Goal: Task Accomplishment & Management: Manage account settings

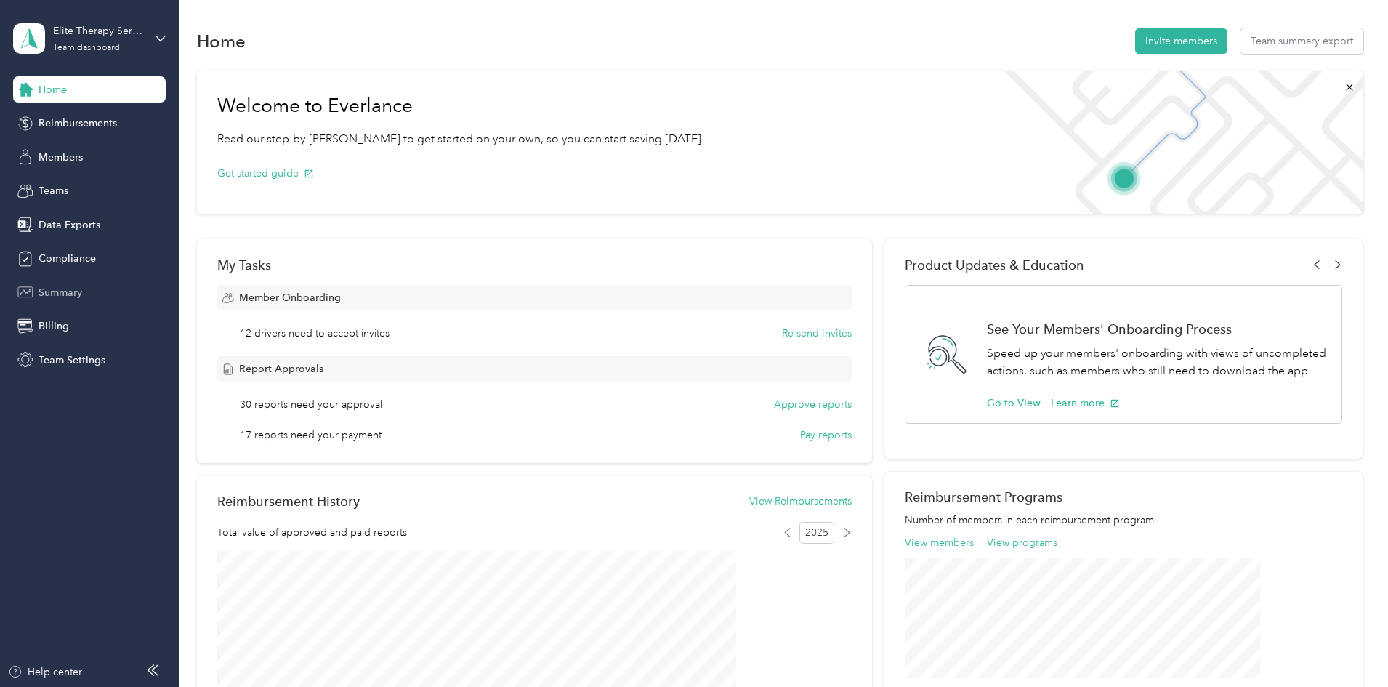
click at [43, 298] on span "Summary" at bounding box center [61, 292] width 44 height 15
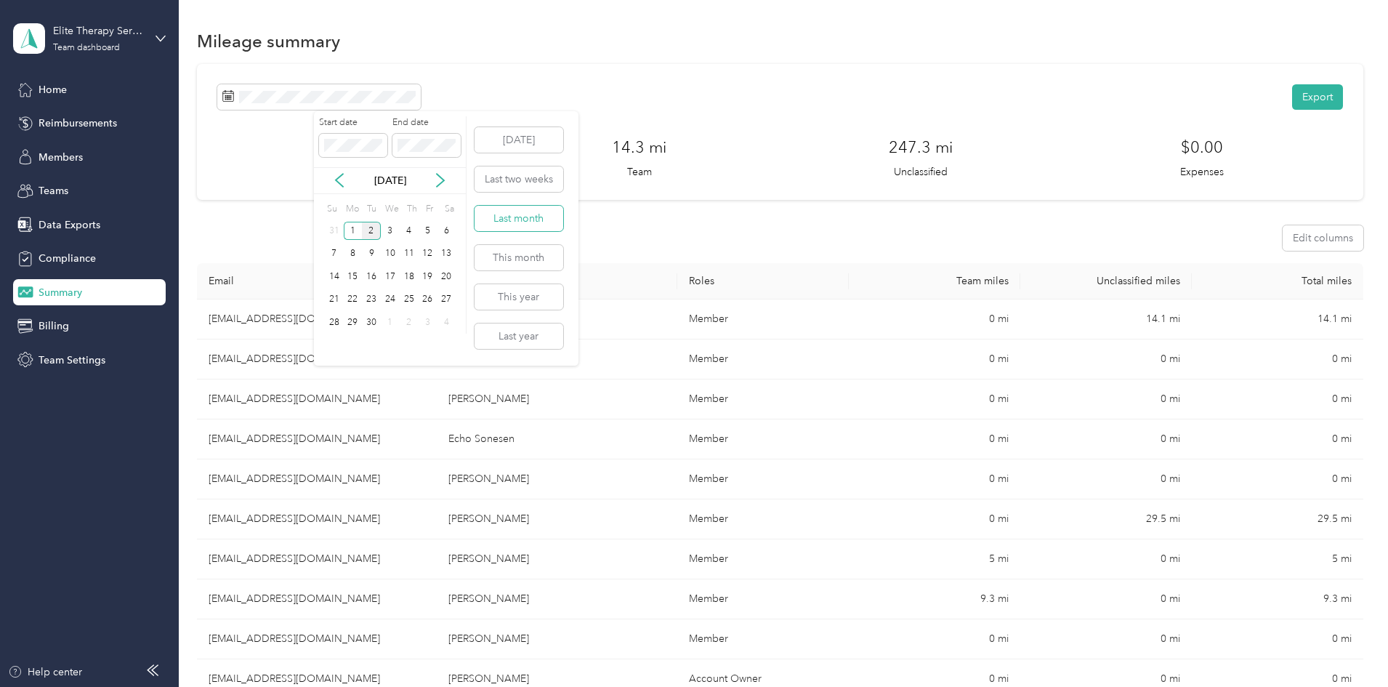
click at [488, 214] on button "Last month" at bounding box center [518, 218] width 89 height 25
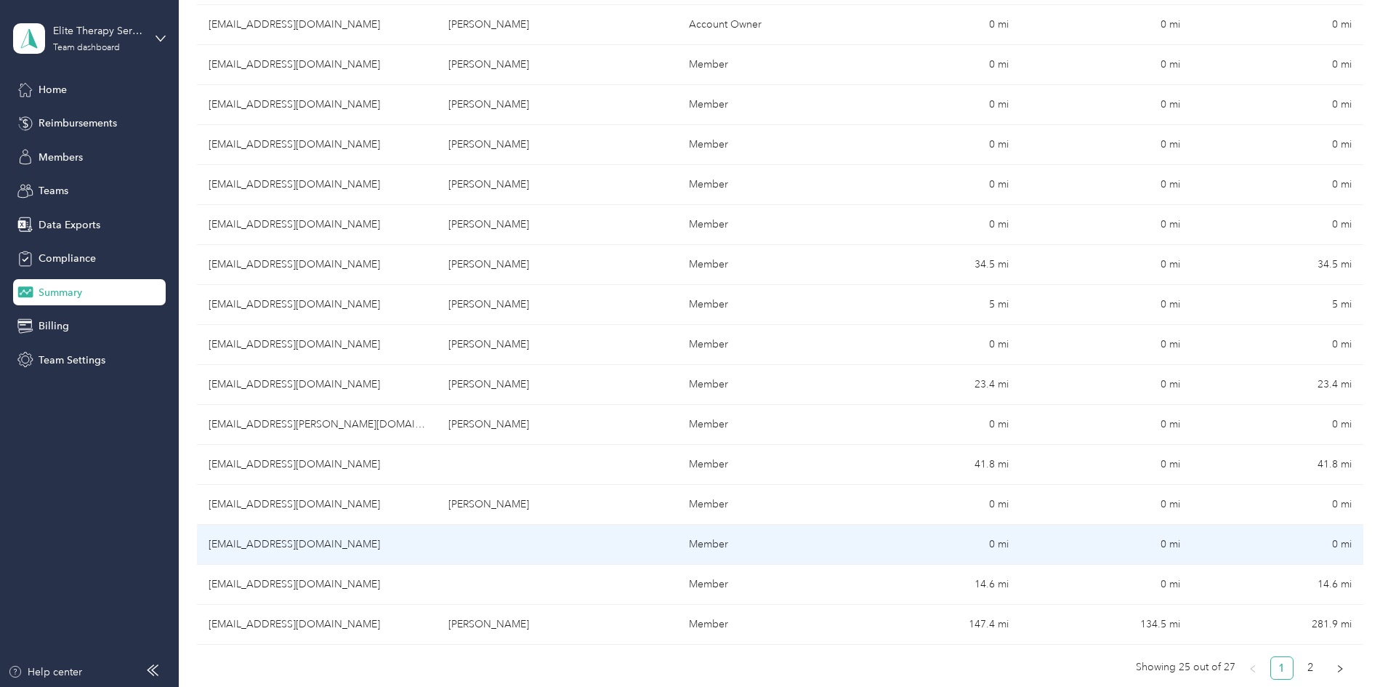
scroll to position [727, 0]
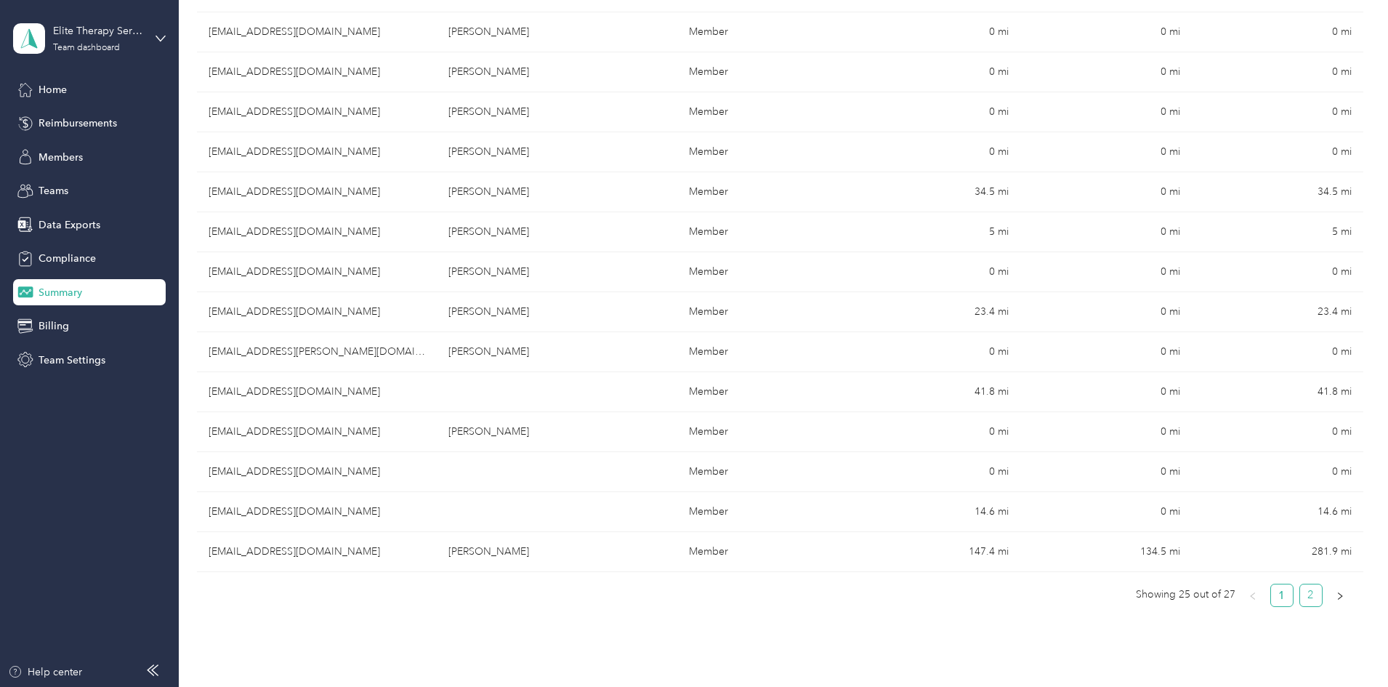
click at [1300, 589] on link "2" at bounding box center [1311, 595] width 22 height 22
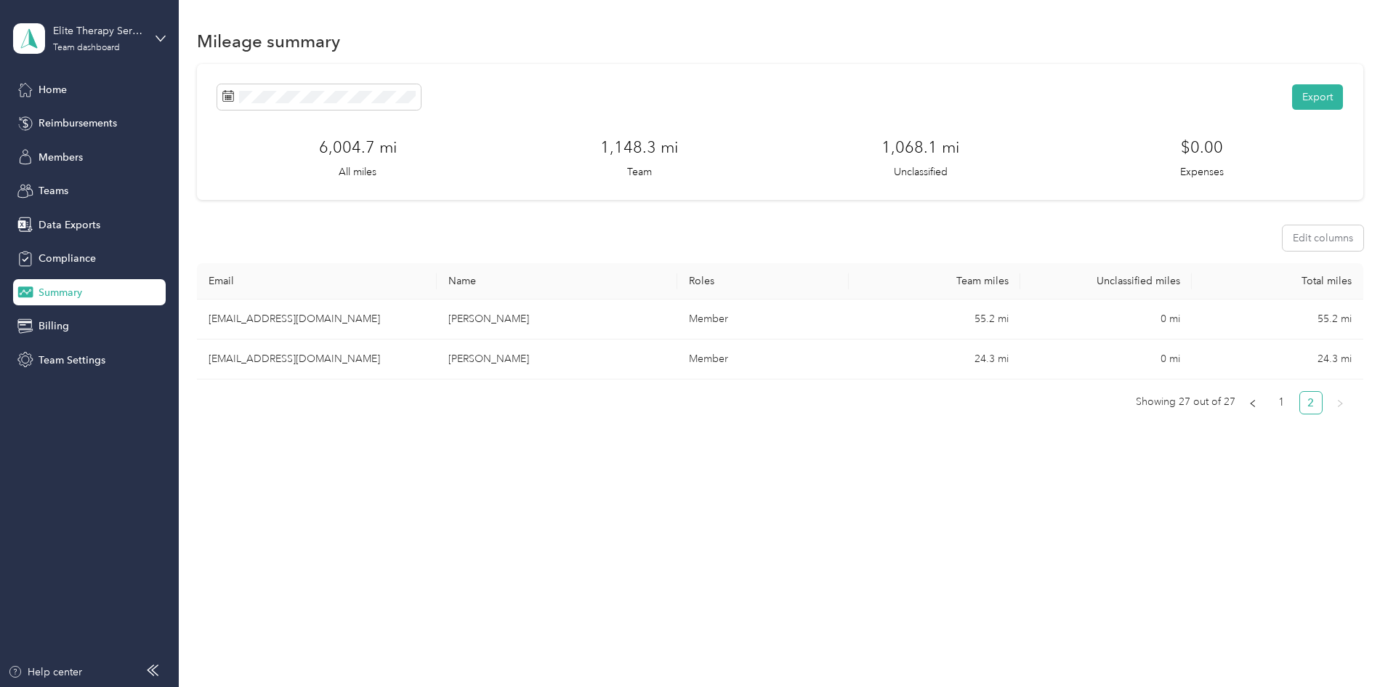
scroll to position [0, 0]
click at [1248, 405] on icon "left" at bounding box center [1252, 403] width 9 height 9
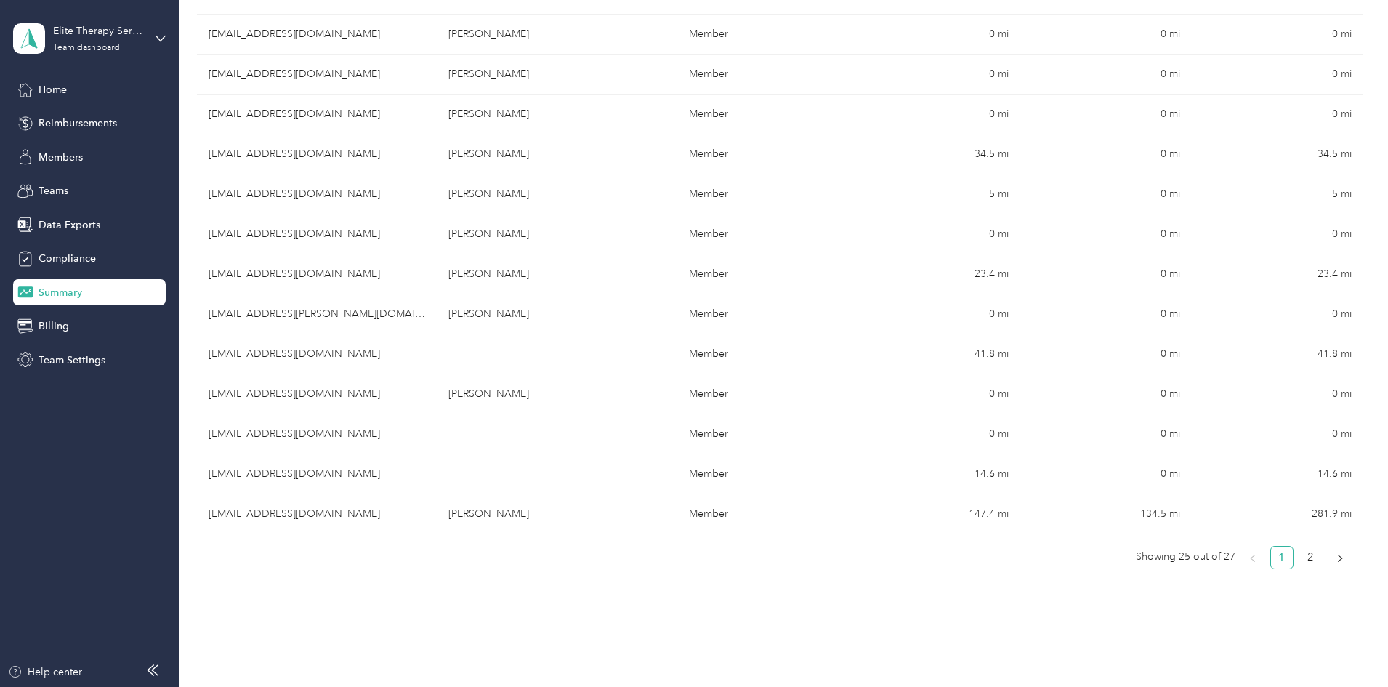
scroll to position [799, 0]
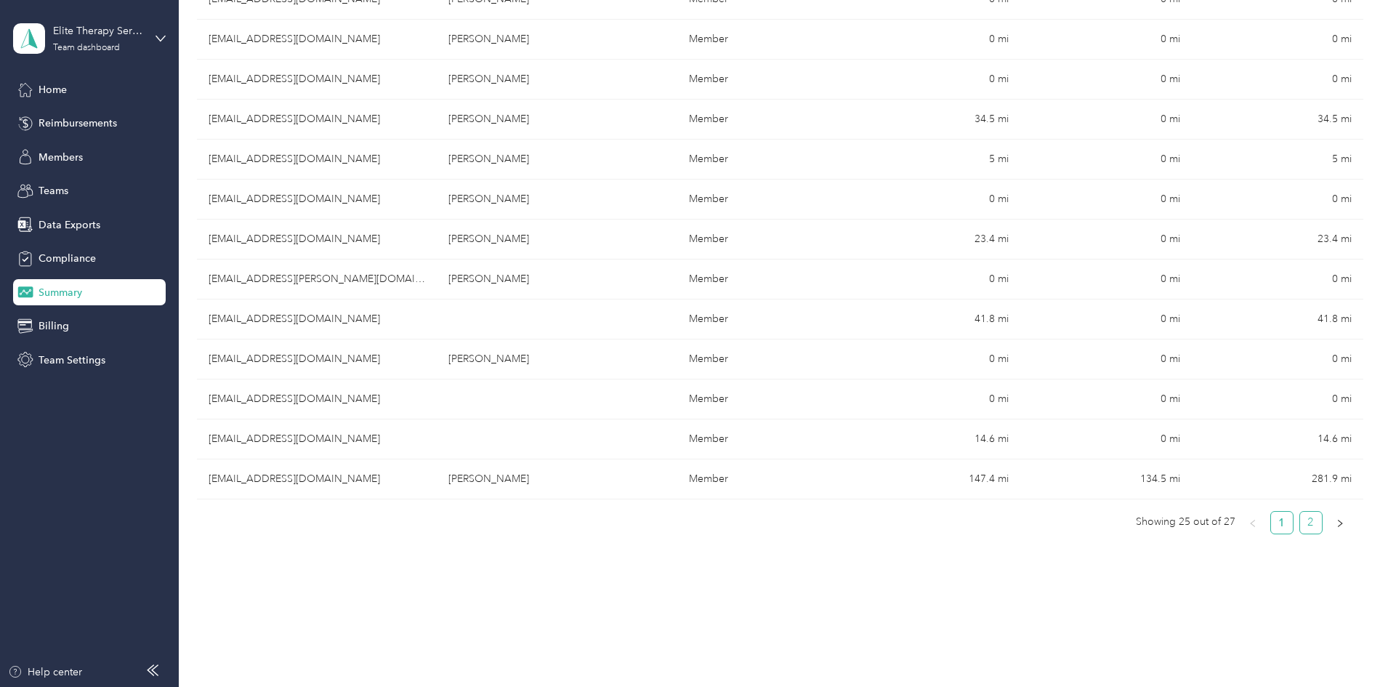
click at [1300, 525] on link "2" at bounding box center [1311, 523] width 22 height 22
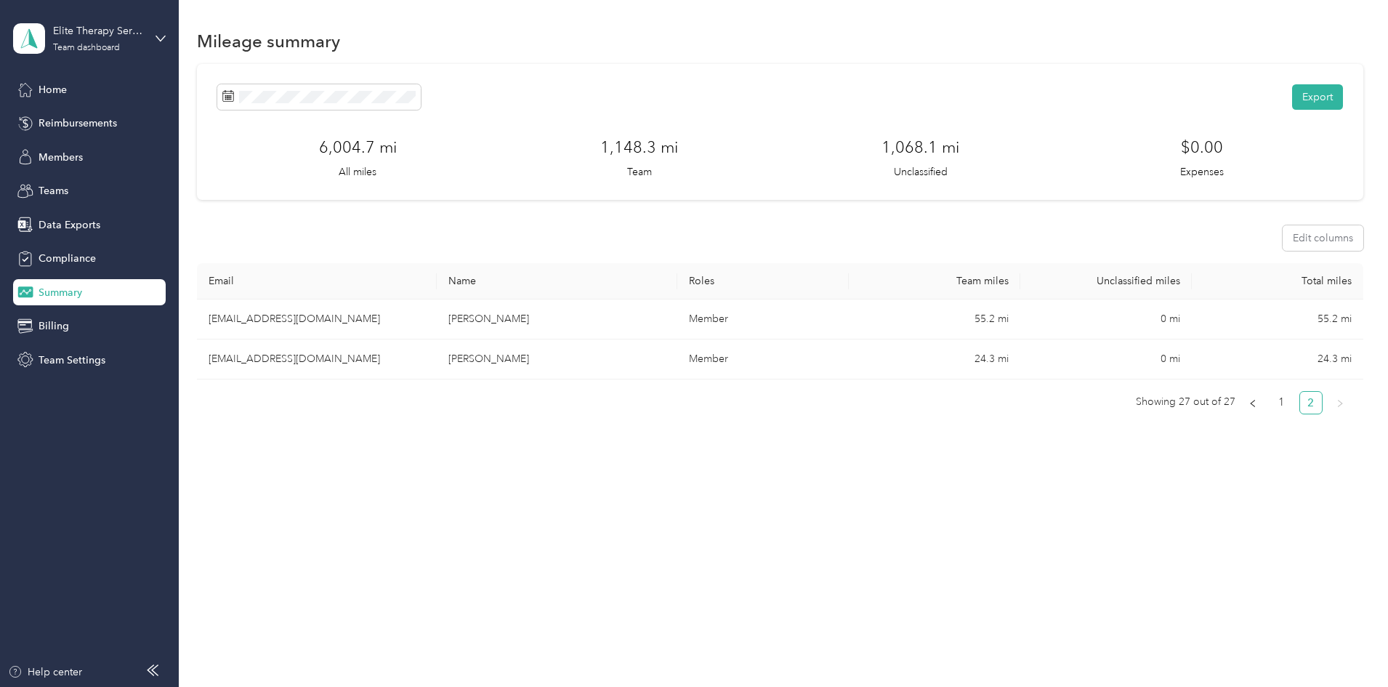
scroll to position [0, 0]
click at [1292, 96] on button "Export" at bounding box center [1317, 96] width 51 height 25
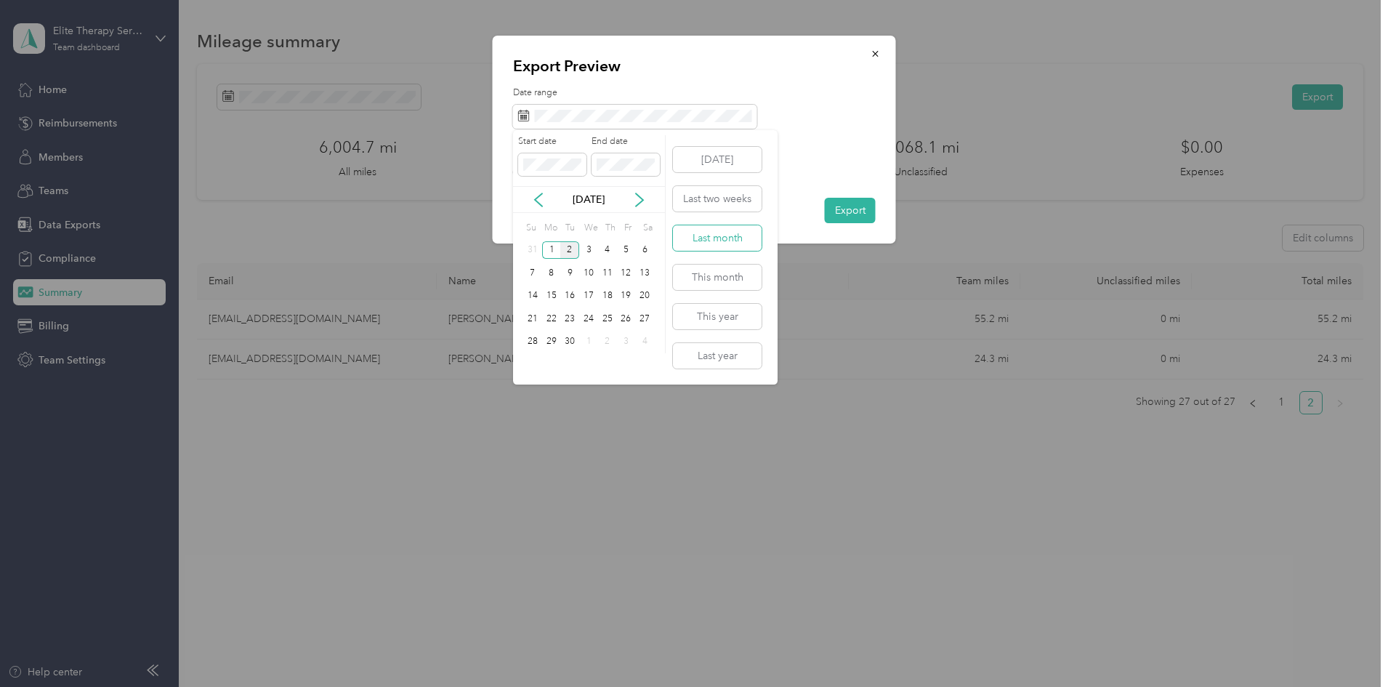
click at [690, 231] on button "Last month" at bounding box center [717, 237] width 89 height 25
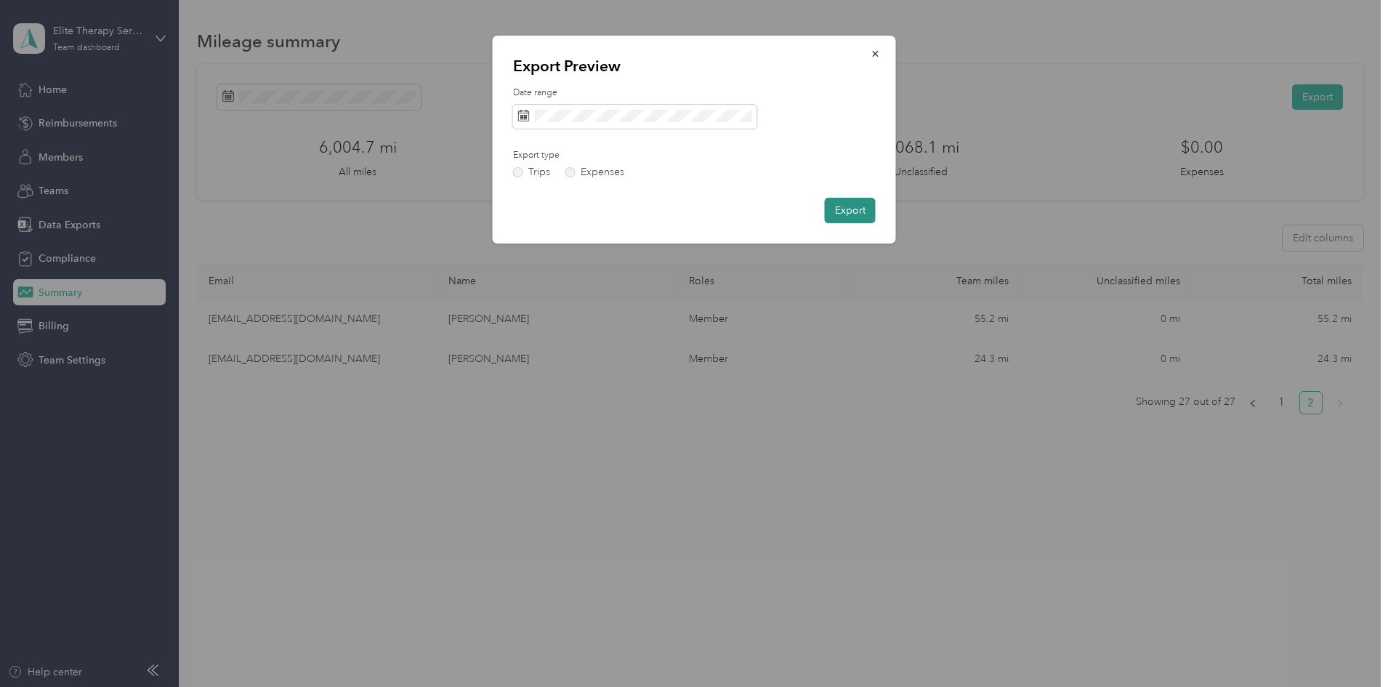
click at [844, 211] on button "Export" at bounding box center [850, 210] width 51 height 25
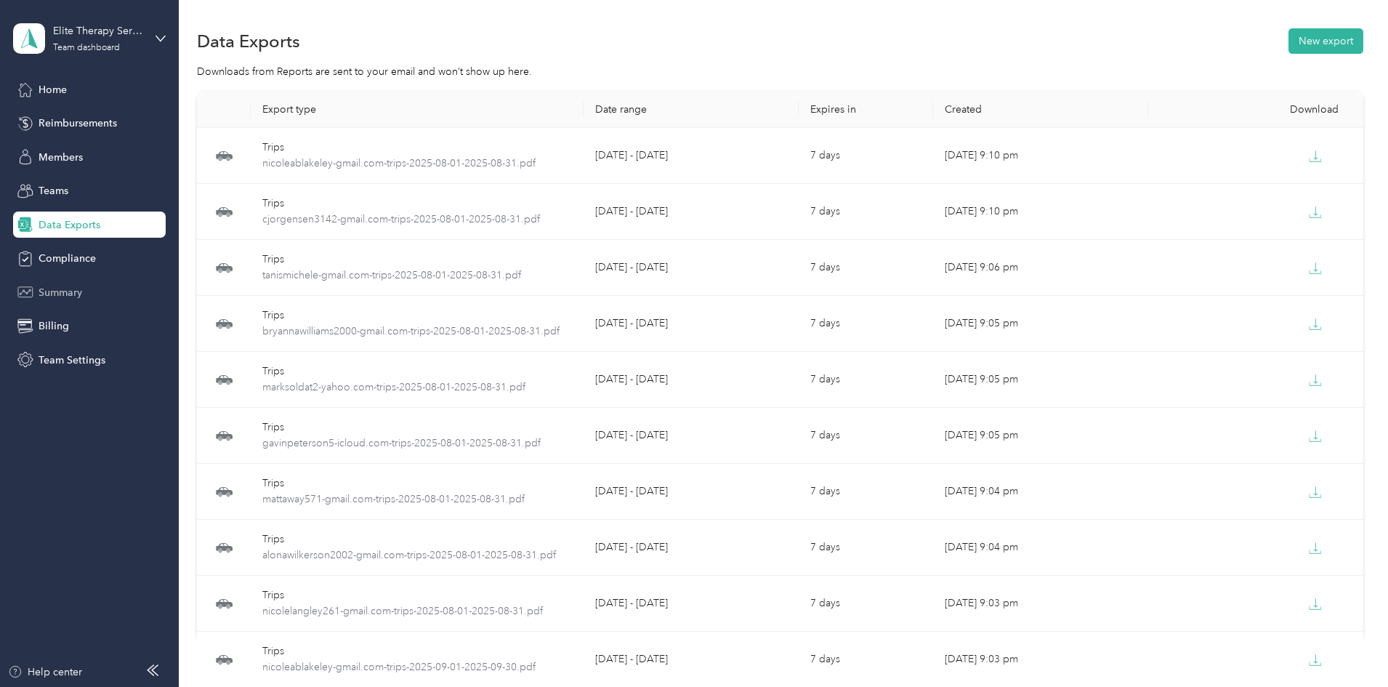
click at [81, 291] on span "Summary" at bounding box center [61, 292] width 44 height 15
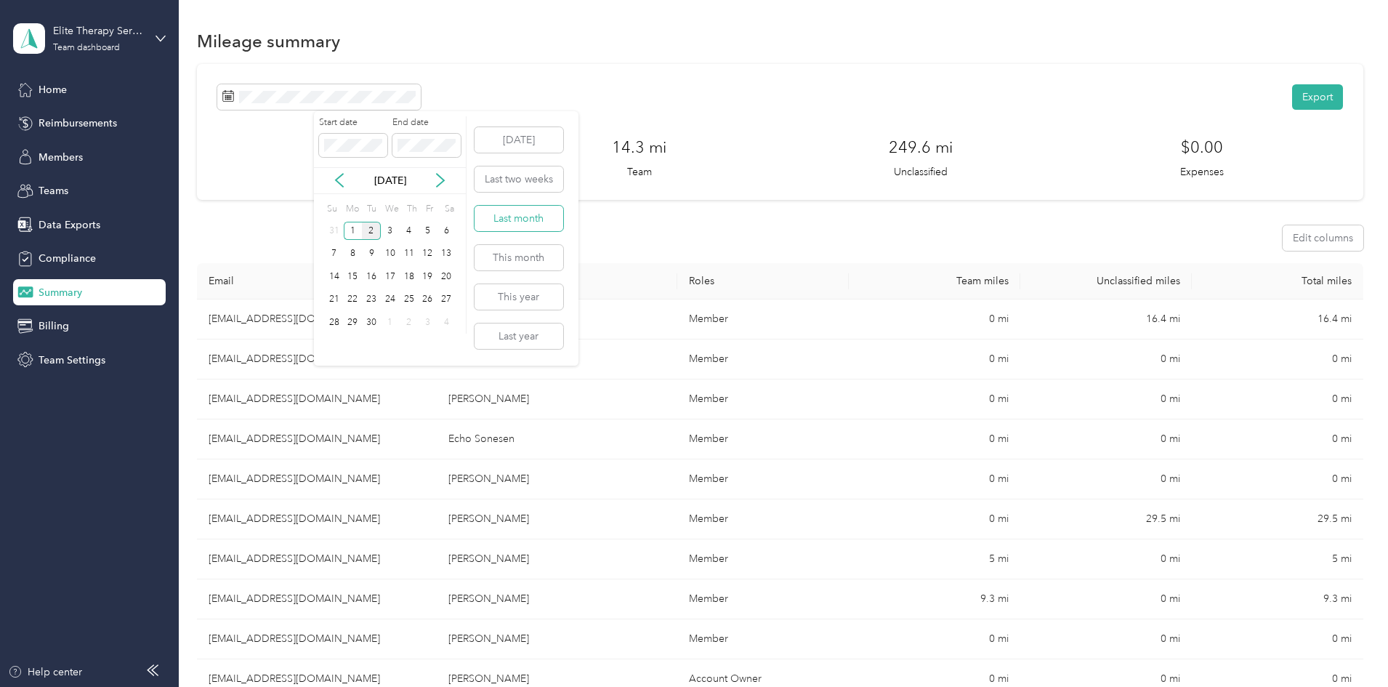
click at [507, 222] on button "Last month" at bounding box center [518, 218] width 89 height 25
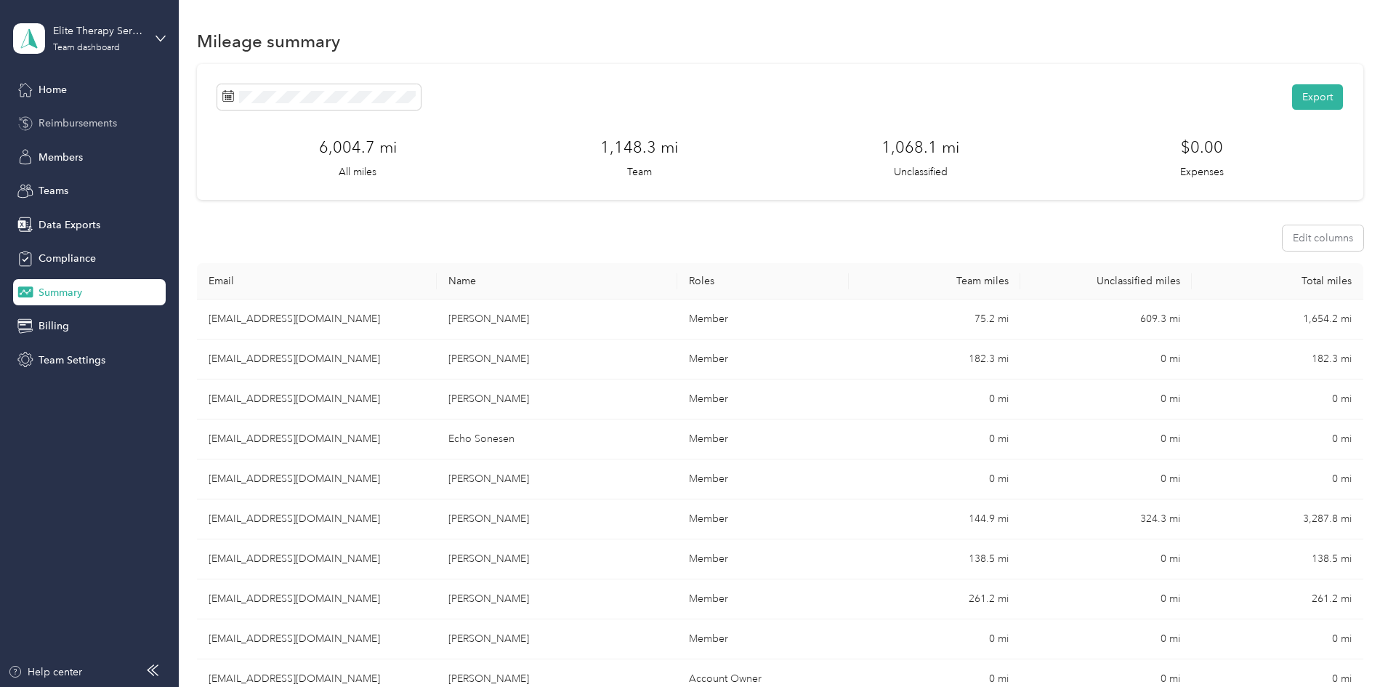
click at [97, 124] on span "Reimbursements" at bounding box center [78, 123] width 78 height 15
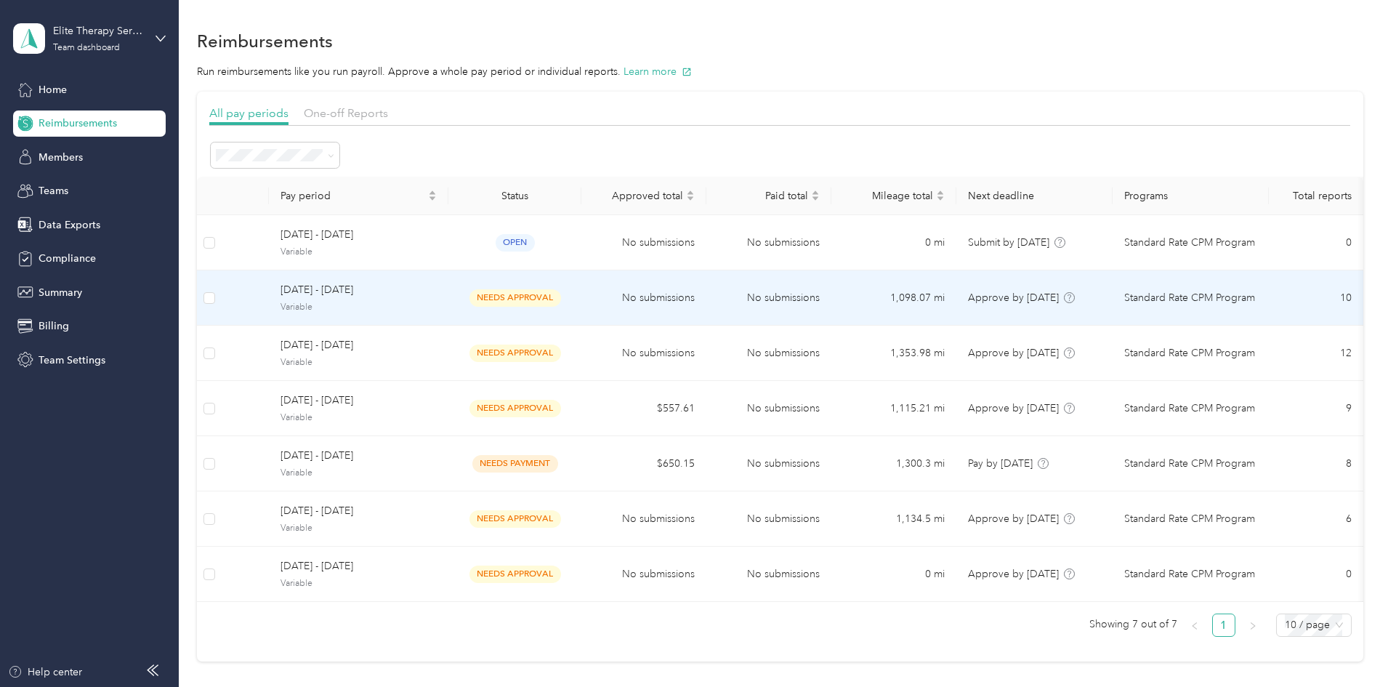
click at [561, 296] on span "needs approval" at bounding box center [515, 297] width 92 height 17
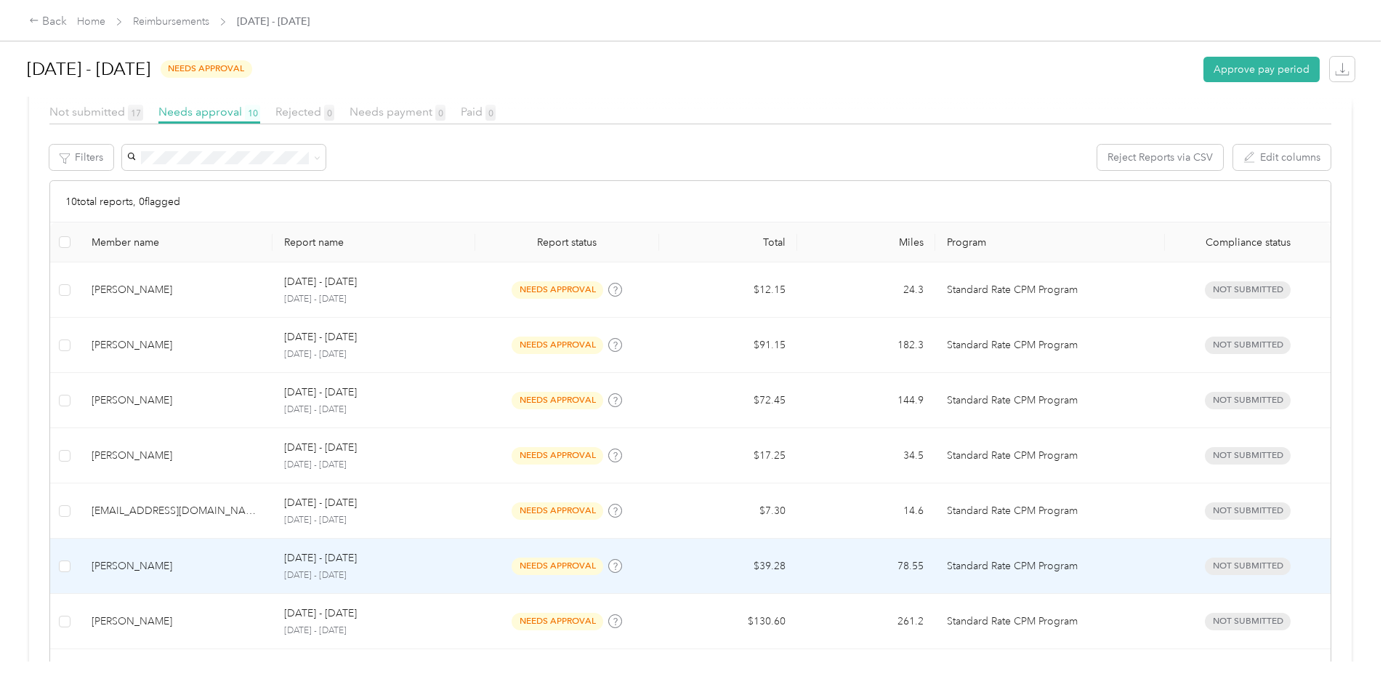
scroll to position [291, 0]
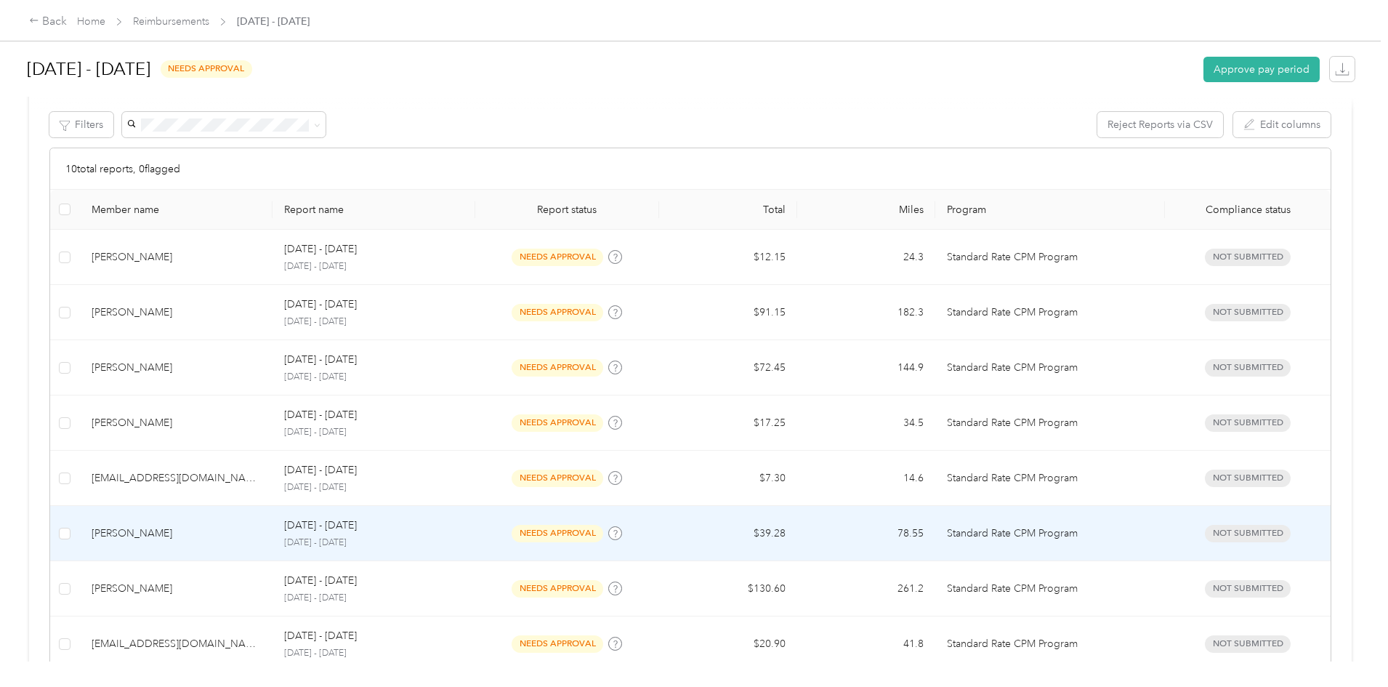
click at [873, 526] on td "78.55" at bounding box center [866, 533] width 138 height 55
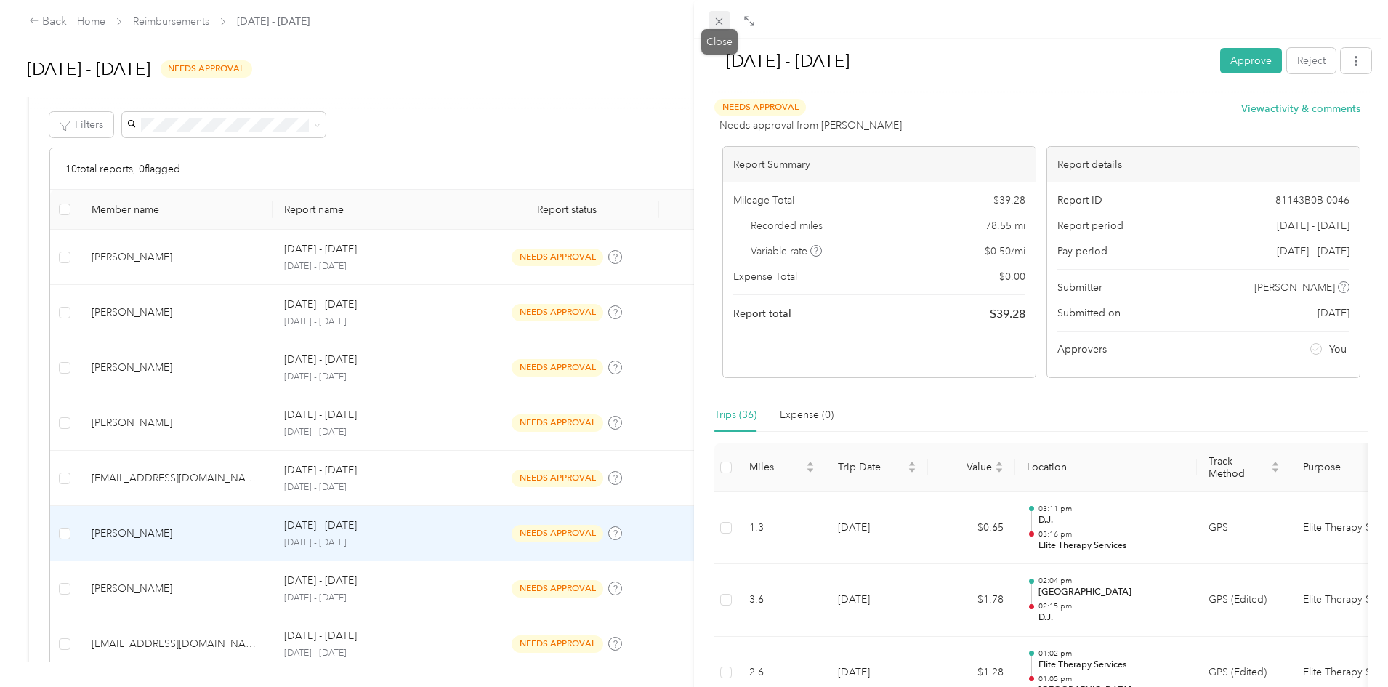
click at [717, 20] on icon at bounding box center [719, 21] width 12 height 12
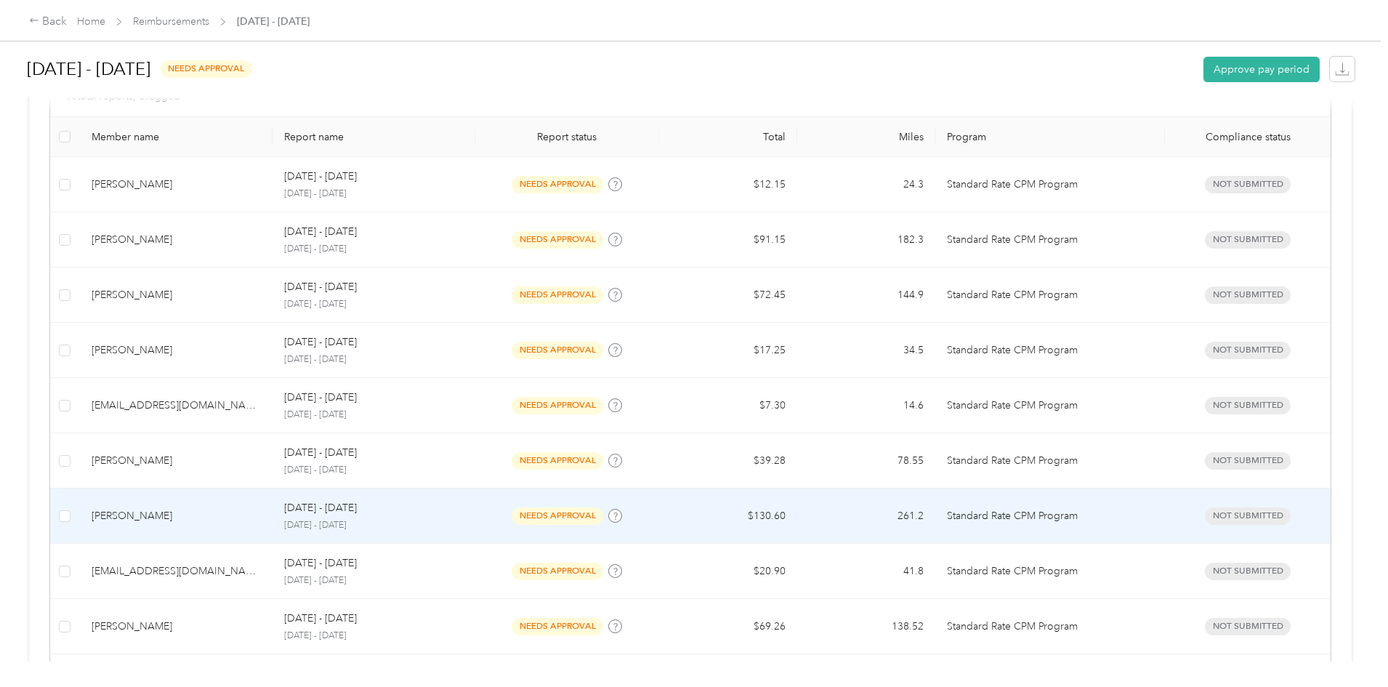
scroll to position [436, 0]
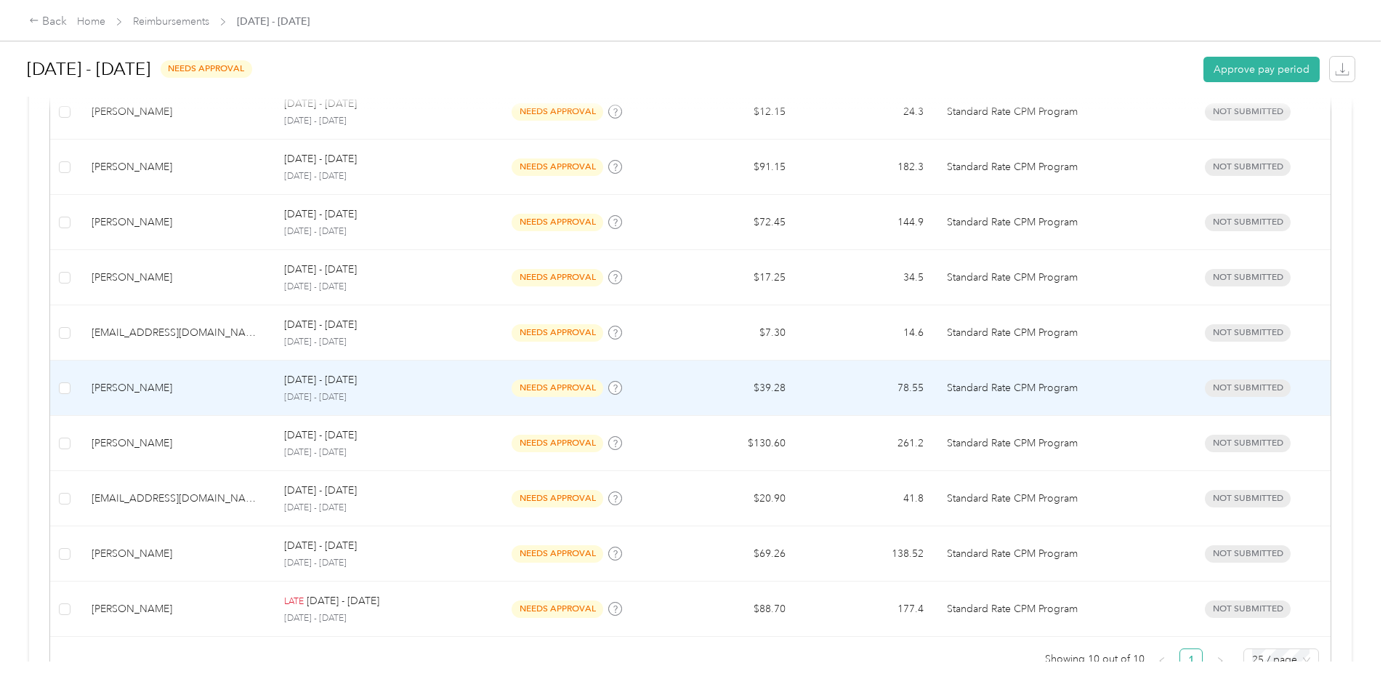
click at [797, 387] on td "78.55" at bounding box center [866, 387] width 138 height 55
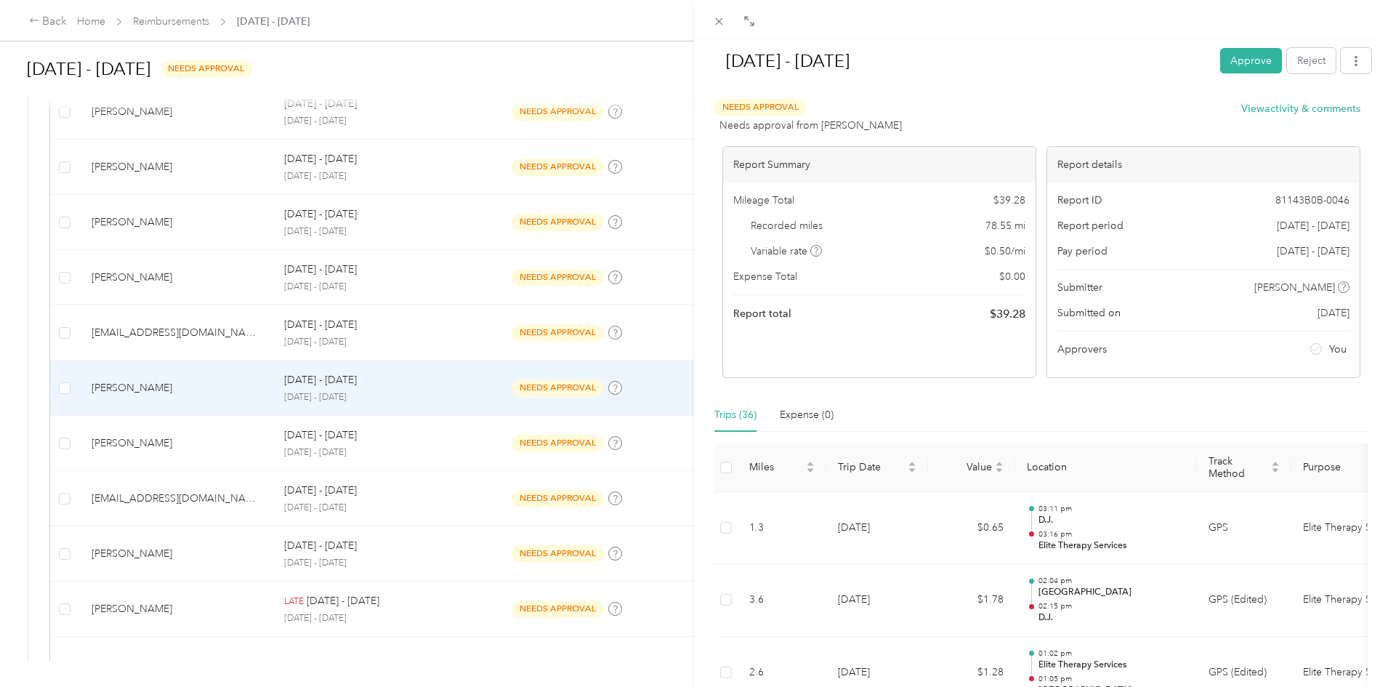
click at [163, 22] on div "[DATE] - [DATE] Approve Reject Needs Approval Needs approval from [PERSON_NAME]…" at bounding box center [694, 343] width 1388 height 687
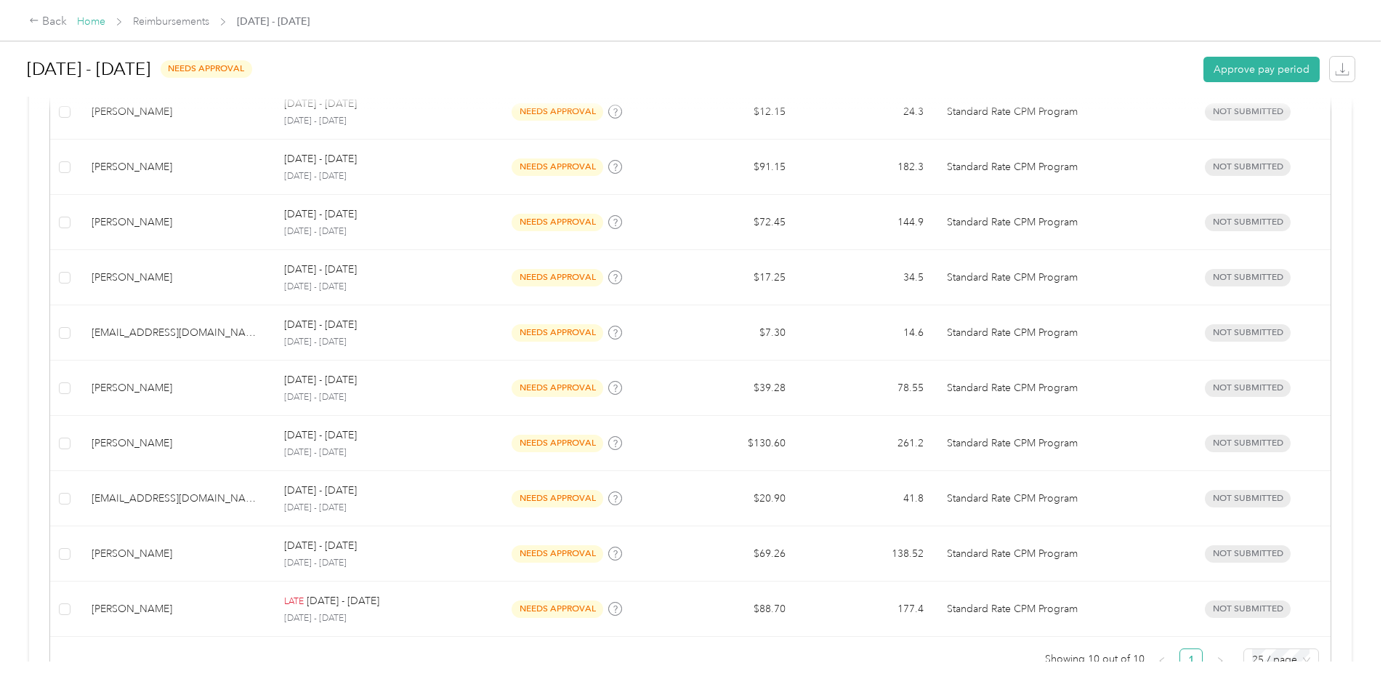
click at [105, 20] on link "Home" at bounding box center [91, 21] width 28 height 12
